Goal: Task Accomplishment & Management: Complete application form

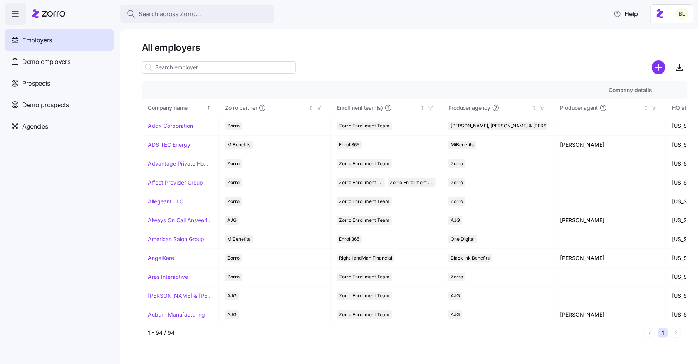
click at [192, 71] on input at bounding box center [219, 67] width 154 height 12
paste input "Genesail"
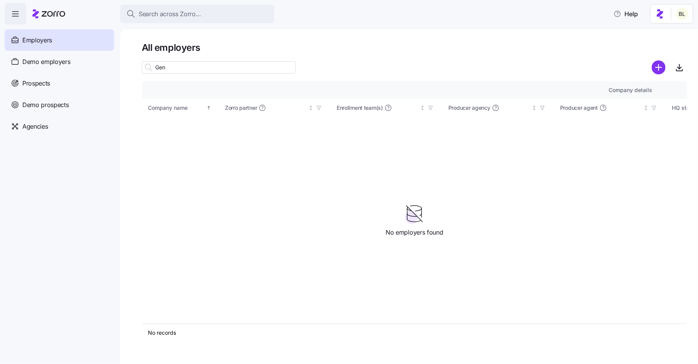
type input "Gen"
drag, startPoint x: 171, startPoint y: 69, endPoint x: 132, endPoint y: 65, distance: 39.2
click at [132, 65] on div "All employers Gen Company details Benefit status Company name Zorro partner Enr…" at bounding box center [408, 196] width 577 height 335
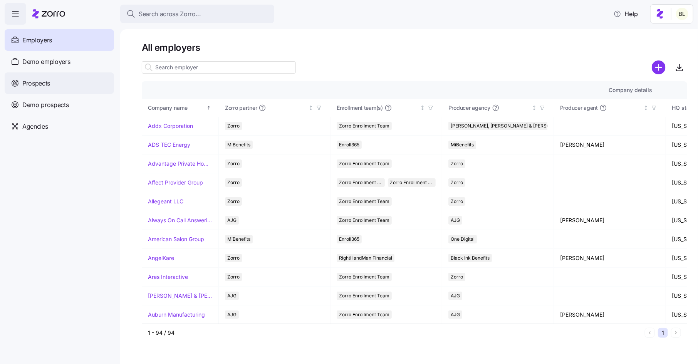
click at [59, 79] on div "Prospects" at bounding box center [59, 83] width 109 height 22
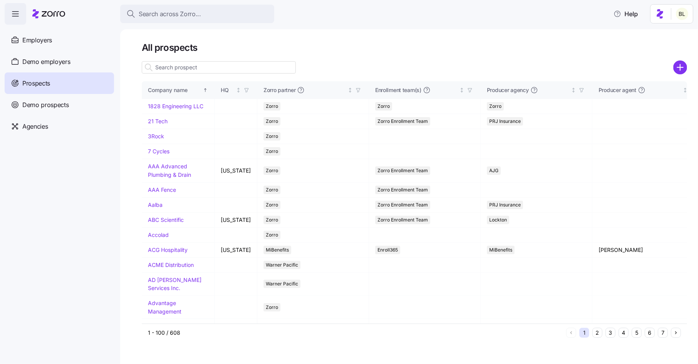
click at [179, 69] on input at bounding box center [219, 67] width 154 height 12
paste input "Genesail"
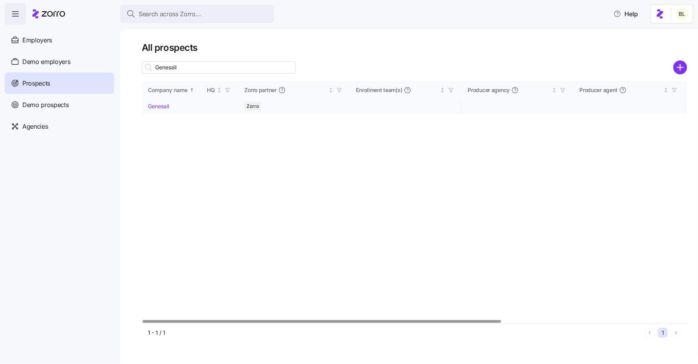
type input "Genesail"
click at [163, 106] on link "Genesail" at bounding box center [158, 106] width 21 height 7
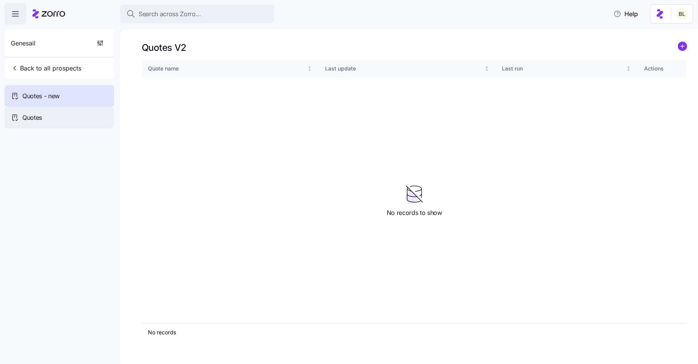
click at [69, 112] on div "Quotes" at bounding box center [59, 118] width 109 height 22
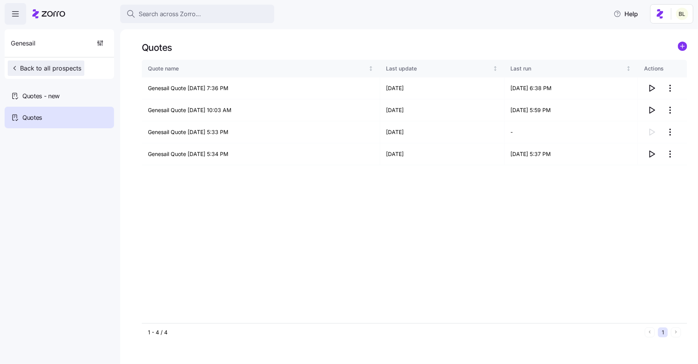
click at [60, 69] on span "Back to all prospects" at bounding box center [46, 68] width 70 height 9
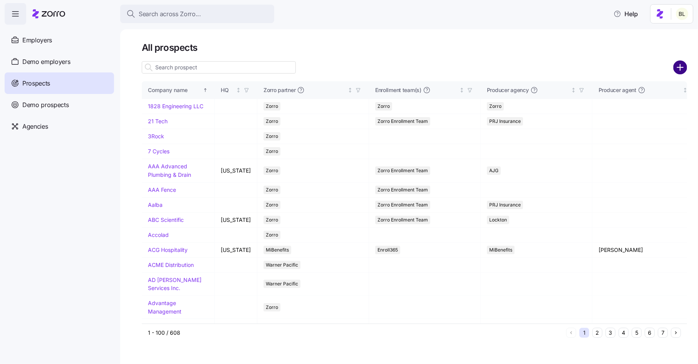
click at [679, 69] on circle "add icon" at bounding box center [680, 67] width 13 height 13
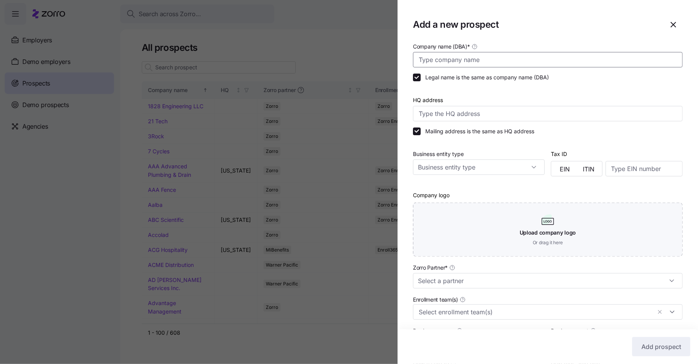
click at [465, 57] on input "Company name (DBA) *" at bounding box center [547, 59] width 269 height 15
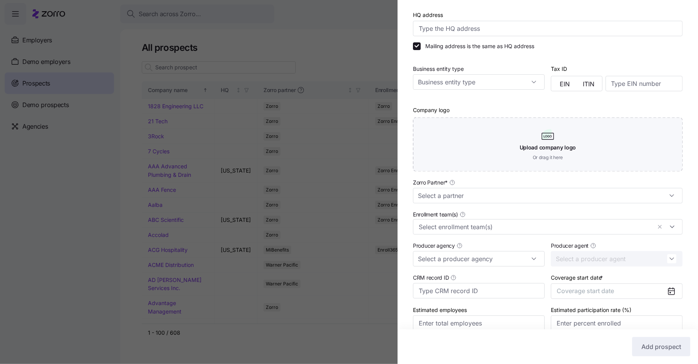
scroll to position [122, 0]
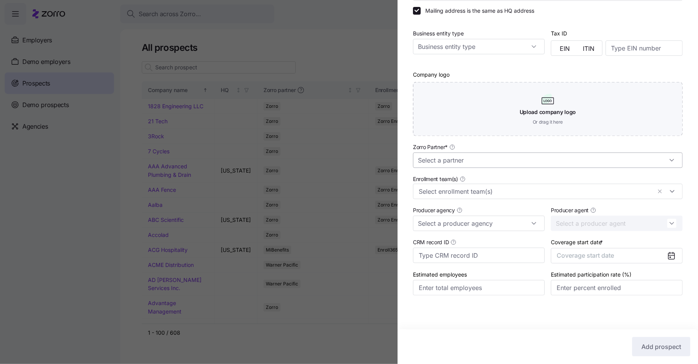
type input "Ben's Test Company"
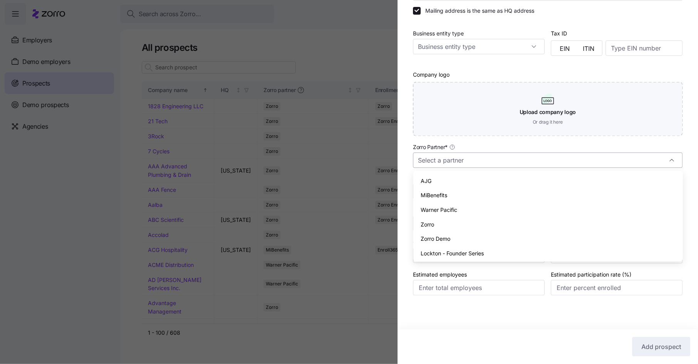
click at [474, 165] on input "Zorro Partner *" at bounding box center [547, 159] width 269 height 15
click at [464, 225] on div "Zorro" at bounding box center [547, 224] width 263 height 15
type input "Zorro"
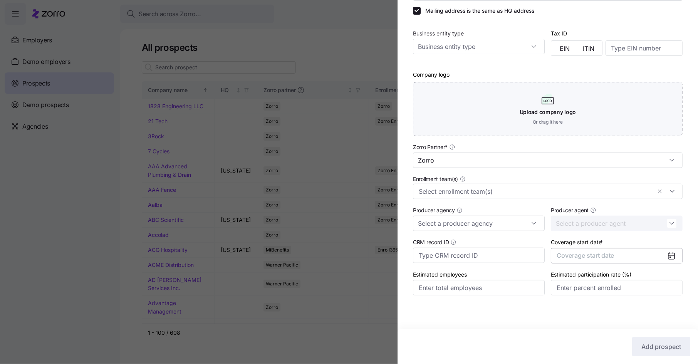
click at [589, 255] on span "Coverage start date" at bounding box center [584, 255] width 57 height 8
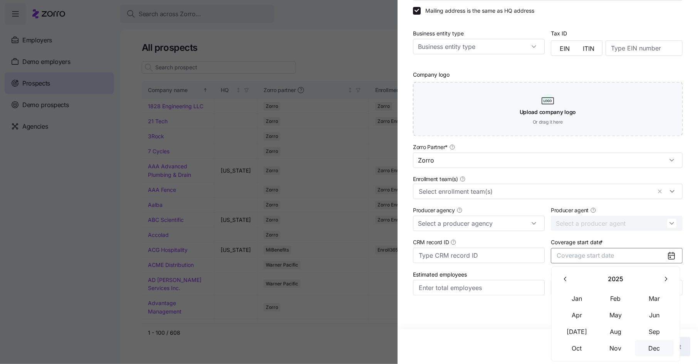
click at [658, 345] on button "Dec" at bounding box center [654, 348] width 38 height 16
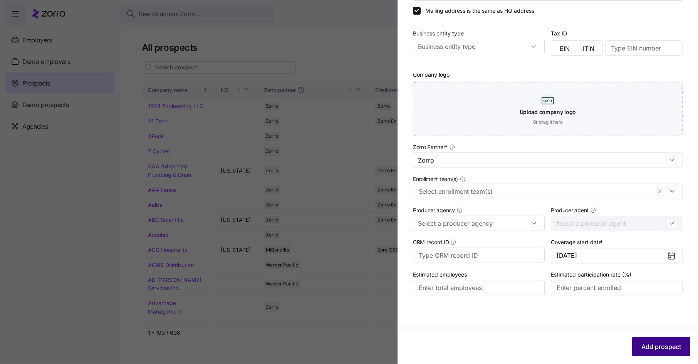
click at [655, 344] on span "Add prospect" at bounding box center [661, 346] width 40 height 9
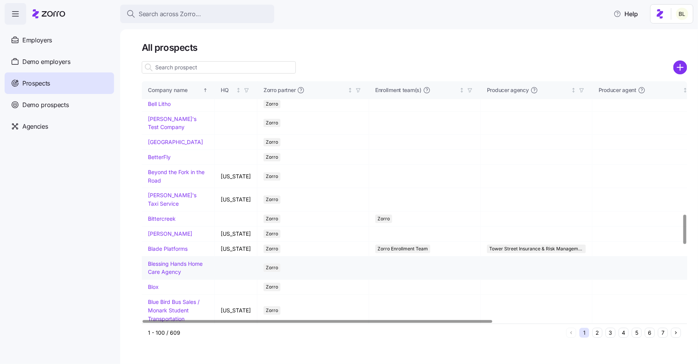
scroll to position [1086, 0]
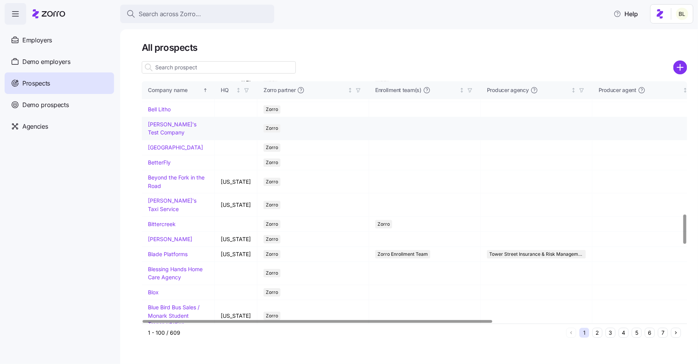
click at [166, 136] on link "Ben's Test Company" at bounding box center [172, 128] width 49 height 15
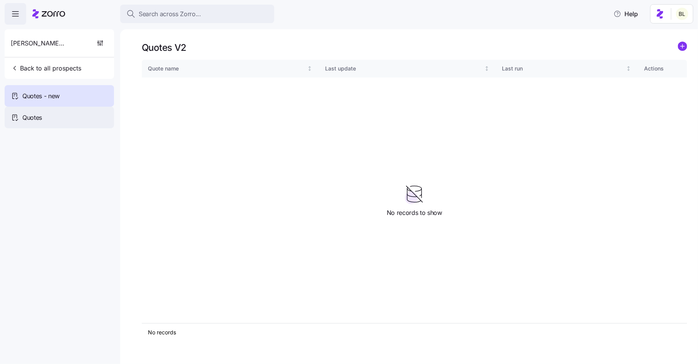
click at [41, 114] on span "Quotes" at bounding box center [32, 118] width 20 height 10
click at [39, 96] on span "Quotes - new" at bounding box center [40, 96] width 37 height 10
click at [42, 118] on span "Quotes" at bounding box center [32, 118] width 20 height 10
click at [41, 97] on span "Quotes - new" at bounding box center [40, 96] width 37 height 10
click at [38, 120] on span "Quotes" at bounding box center [32, 118] width 20 height 10
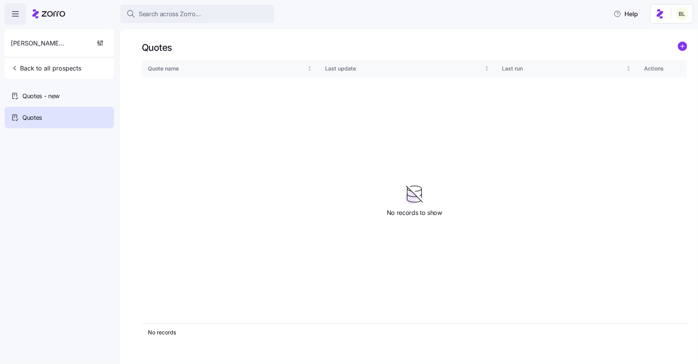
click at [683, 46] on icon "add icon" at bounding box center [682, 46] width 4 height 0
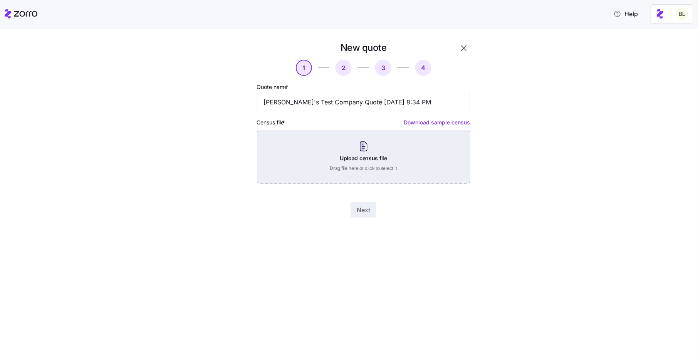
click at [382, 148] on div "Upload census file Drag file here or click to select it" at bounding box center [363, 157] width 213 height 54
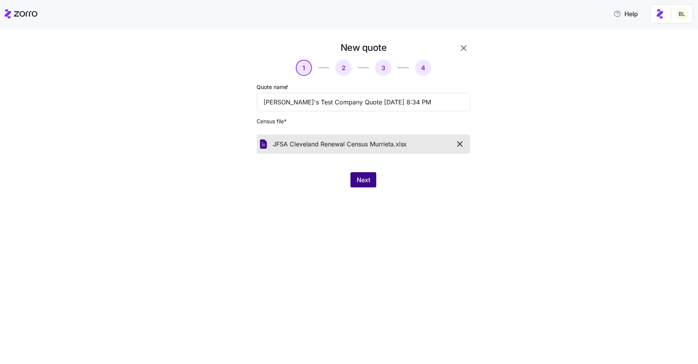
click at [361, 179] on span "Next" at bounding box center [362, 179] width 13 height 9
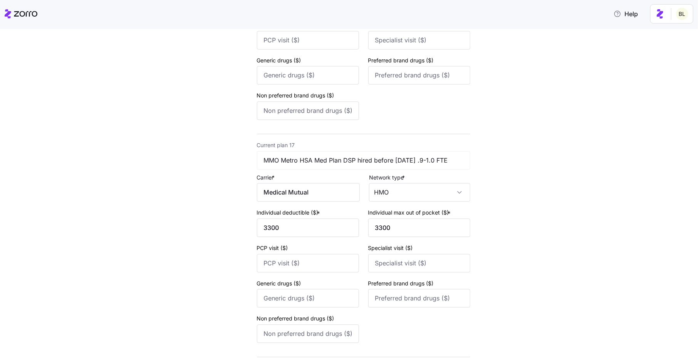
scroll to position [3820, 0]
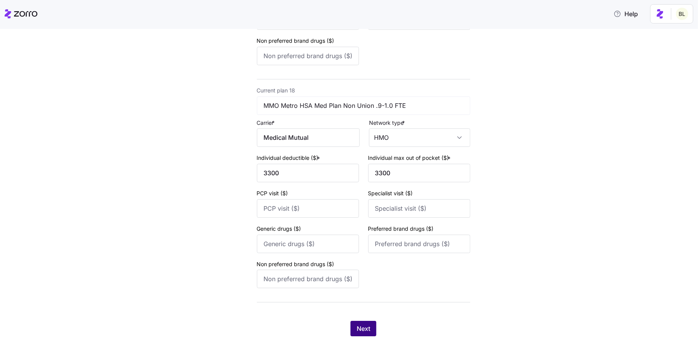
click at [362, 329] on span "Next" at bounding box center [362, 328] width 13 height 9
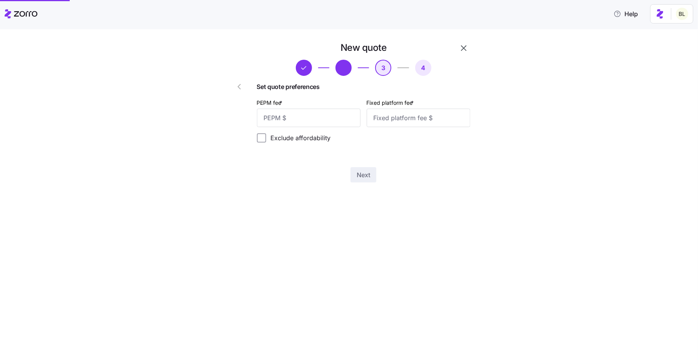
scroll to position [0, 0]
click at [304, 122] on input "PEPM fee *" at bounding box center [309, 118] width 104 height 18
type input "45"
type input "100"
click at [355, 178] on button "Next" at bounding box center [363, 174] width 26 height 15
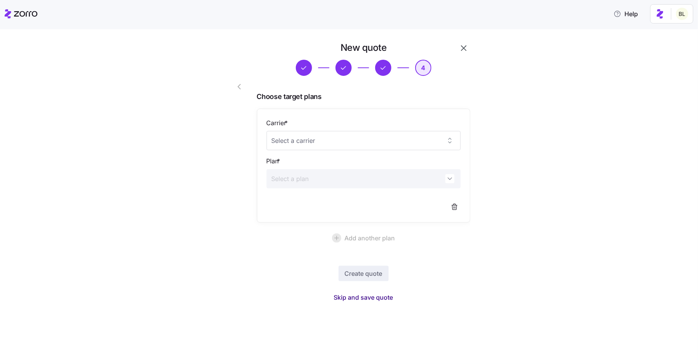
click at [352, 296] on span "Skip and save quote" at bounding box center [363, 297] width 59 height 9
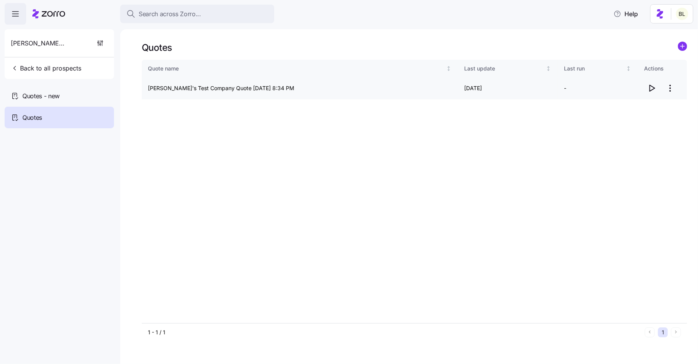
click at [653, 90] on icon "button" at bounding box center [651, 88] width 9 height 9
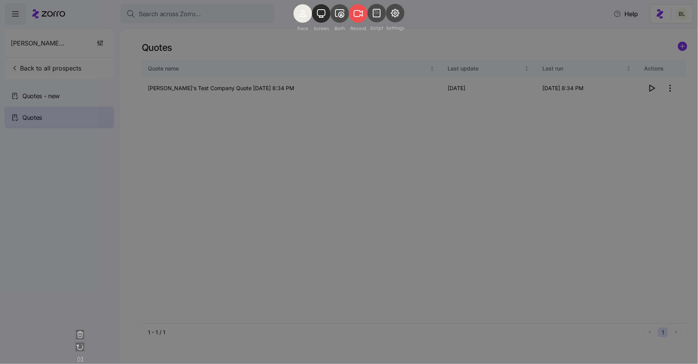
click at [361, 17] on icon at bounding box center [358, 13] width 8 height 6
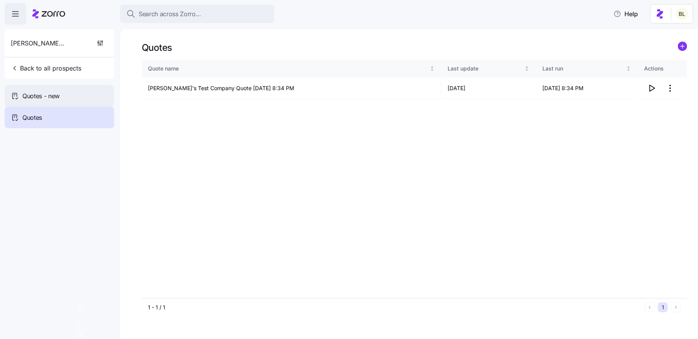
click at [36, 96] on span "Quotes - new" at bounding box center [40, 96] width 37 height 10
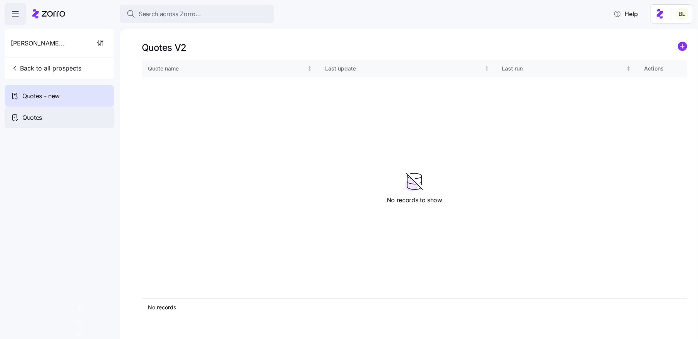
click at [37, 114] on span "Quotes" at bounding box center [32, 118] width 20 height 10
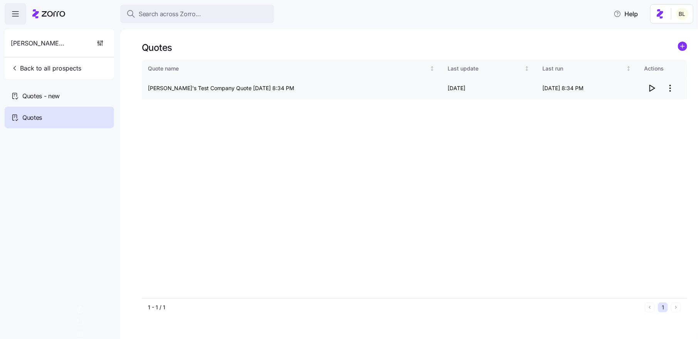
click at [652, 88] on icon "button" at bounding box center [651, 88] width 9 height 9
click at [57, 94] on span "Quotes - new" at bounding box center [40, 96] width 37 height 10
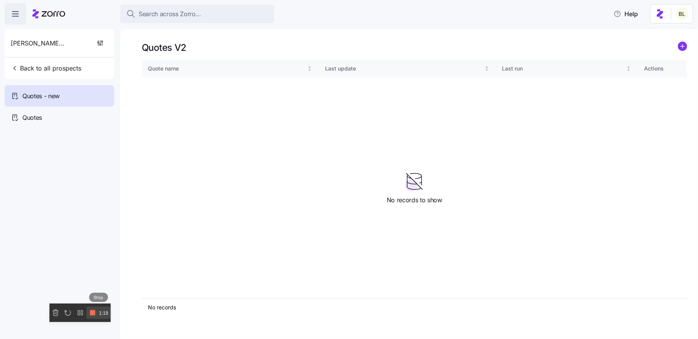
click at [94, 315] on rect at bounding box center [92, 312] width 5 height 5
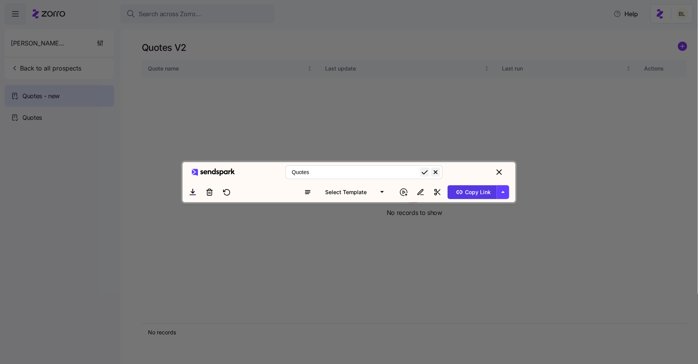
click at [476, 198] on span "Copy Link" at bounding box center [471, 192] width 37 height 12
click at [500, 170] on icon "close" at bounding box center [499, 172] width 5 height 5
